Goal: Information Seeking & Learning: Find specific fact

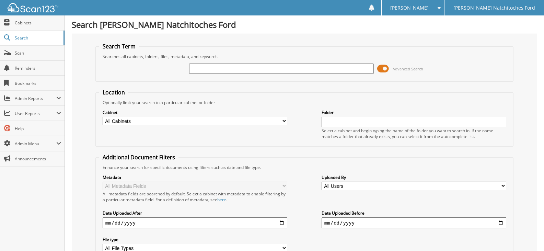
click at [26, 41] on span "Search" at bounding box center [37, 38] width 45 height 6
type input "[PERSON_NAME]"
click at [165, 119] on select "All Cabinets ACCOUNTS PAYABLE ACCOUNTS PAYABLE JG ACCOUNTS RECEIVABLE ACTIVE EM…" at bounding box center [195, 121] width 185 height 9
select select "4580"
click at [103, 117] on select "All Cabinets ACCOUNTS PAYABLE ACCOUNTS PAYABLE JG ACCOUNTS RECEIVABLE ACTIVE EM…" at bounding box center [195, 121] width 185 height 9
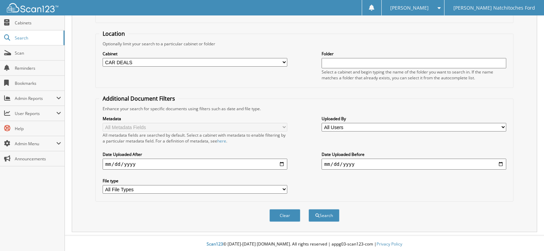
scroll to position [61, 0]
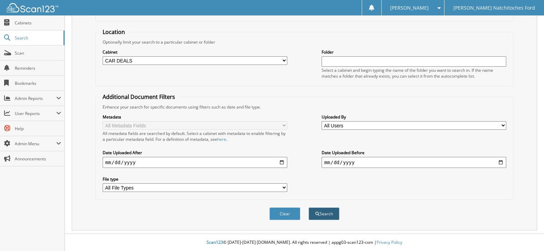
click at [330, 213] on button "Search" at bounding box center [324, 213] width 31 height 13
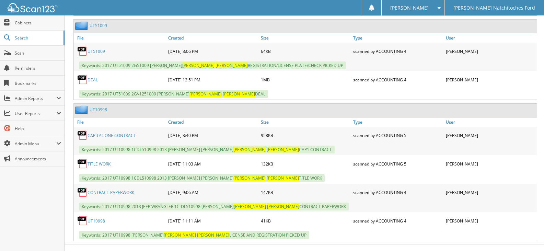
scroll to position [651, 0]
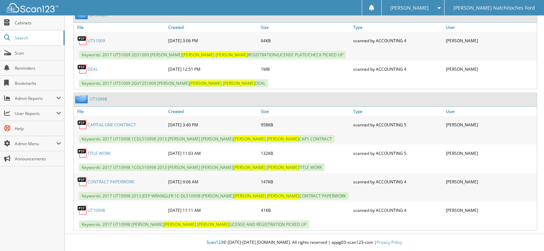
click at [114, 183] on link "CONTRACT PAPERWORK" at bounding box center [111, 182] width 47 height 6
click at [98, 209] on link "UT10998" at bounding box center [97, 210] width 18 height 6
click at [119, 180] on link "CONTRACT PAPERWORK" at bounding box center [111, 182] width 47 height 6
click at [122, 125] on link "CAPITAL ONE CONTRACT" at bounding box center [112, 125] width 48 height 6
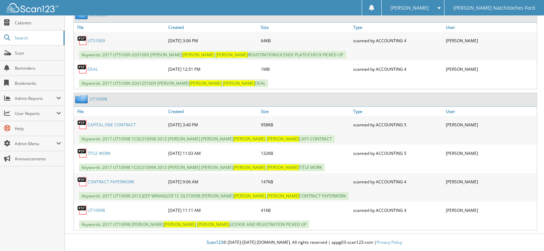
click at [122, 125] on link "CAPITAL ONE CONTRACT" at bounding box center [112, 125] width 48 height 6
click at [18, 54] on span "Scan" at bounding box center [38, 53] width 46 height 6
